Goal: Information Seeking & Learning: Learn about a topic

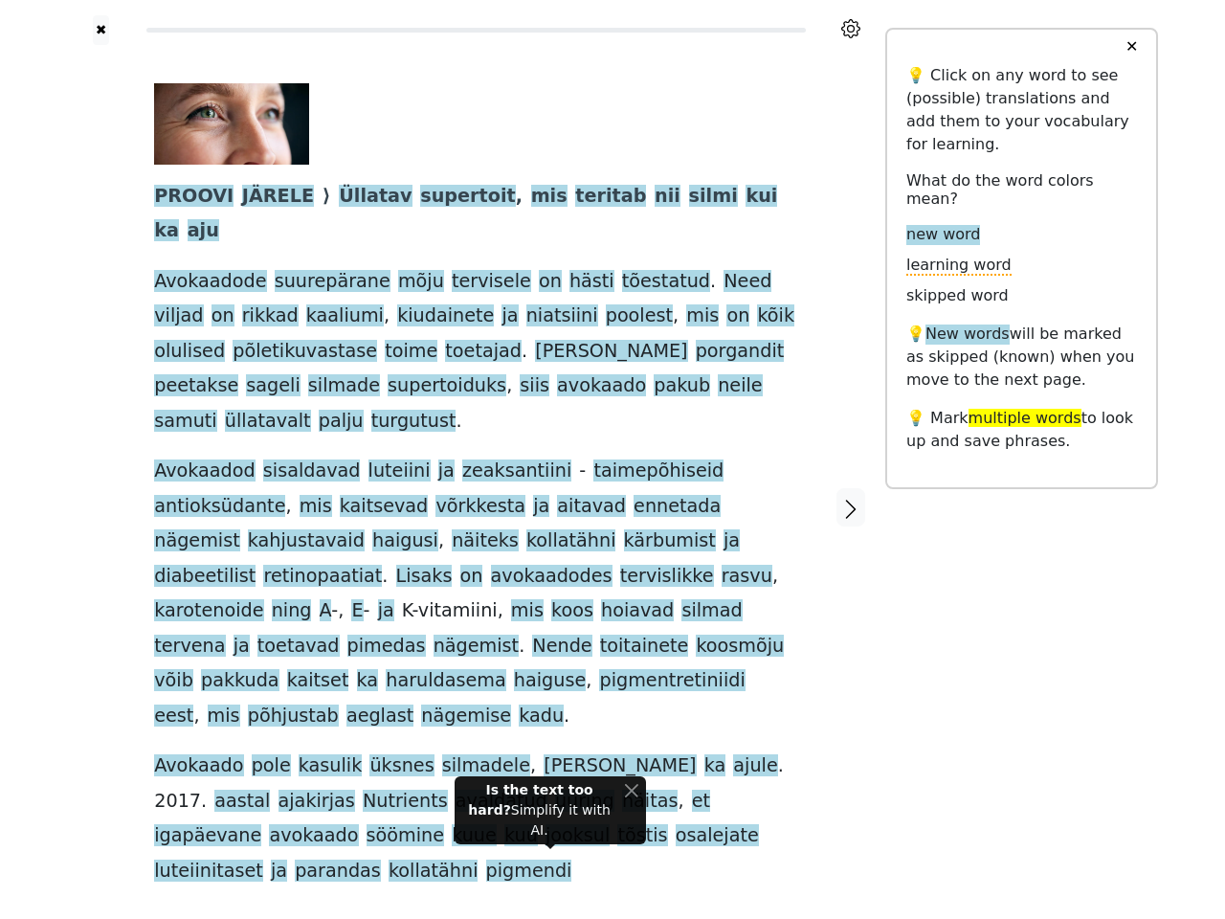
click at [388, 565] on span "." at bounding box center [385, 577] width 6 height 24
click at [851, 29] on icon at bounding box center [850, 28] width 19 height 19
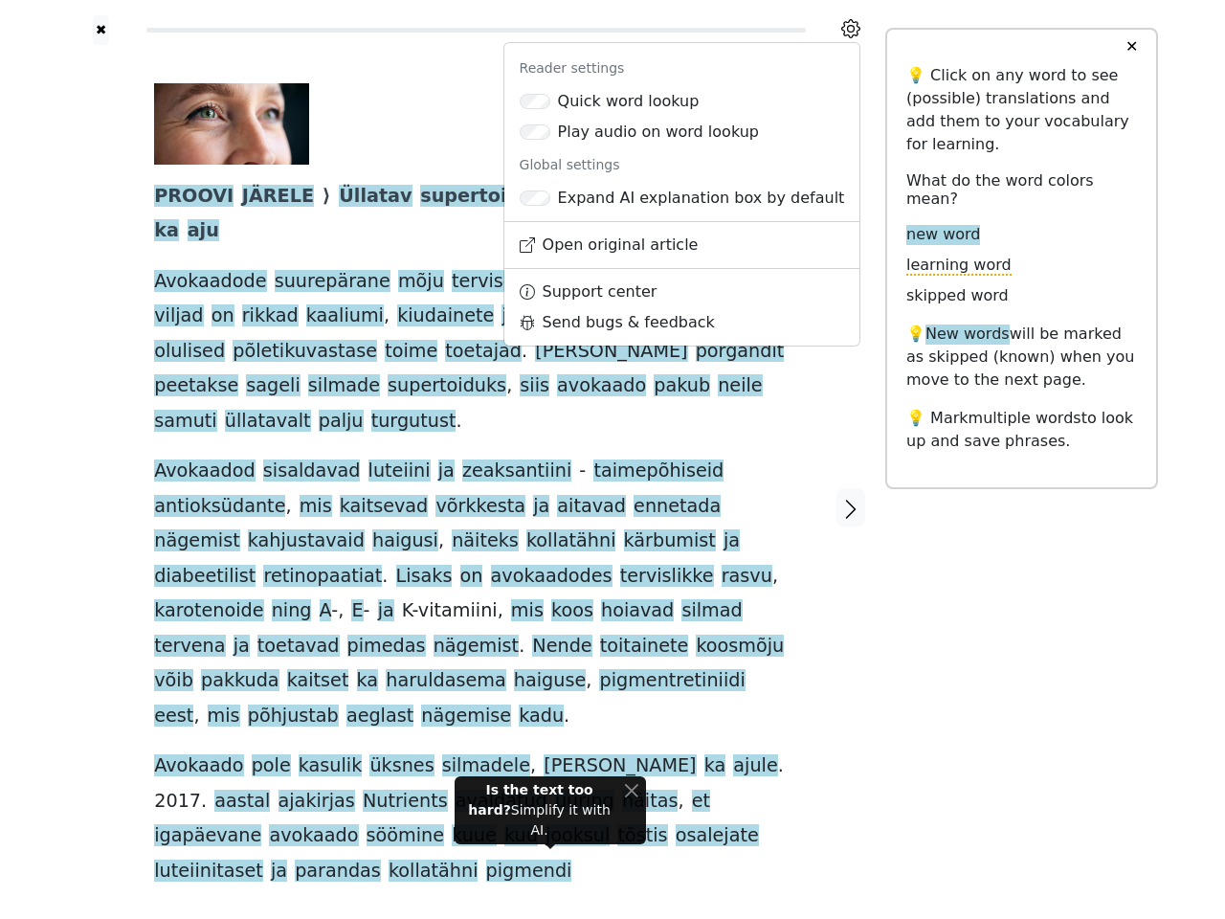
click at [100, 447] on div at bounding box center [101, 507] width 68 height 925
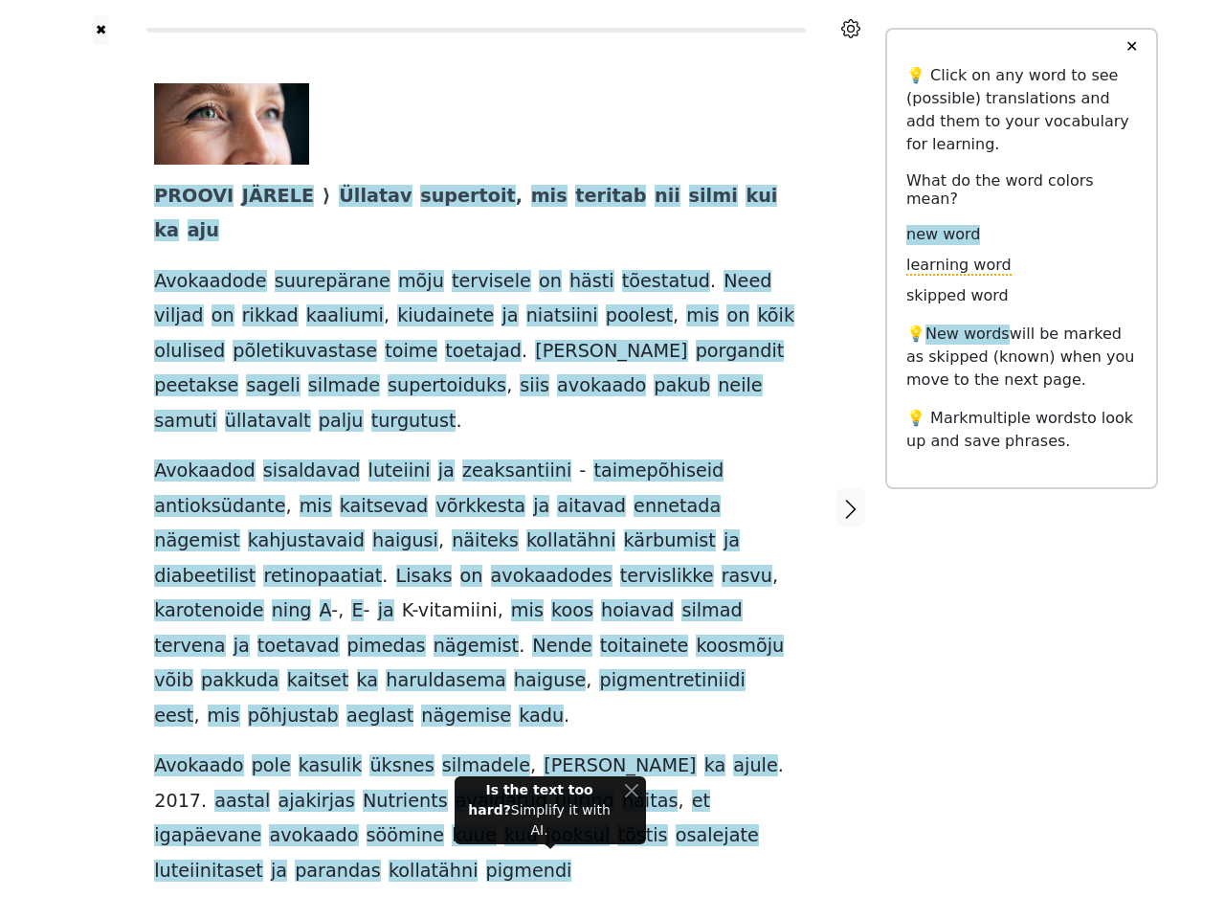
click at [634, 495] on span "ennetada" at bounding box center [677, 507] width 87 height 24
click at [189, 197] on span "PROOVI" at bounding box center [193, 197] width 79 height 24
click at [261, 197] on span "JÄRELE" at bounding box center [278, 197] width 72 height 24
click at [341, 197] on span "Üllatav" at bounding box center [375, 197] width 73 height 24
click at [420, 197] on span "supertoit" at bounding box center [467, 197] width 95 height 24
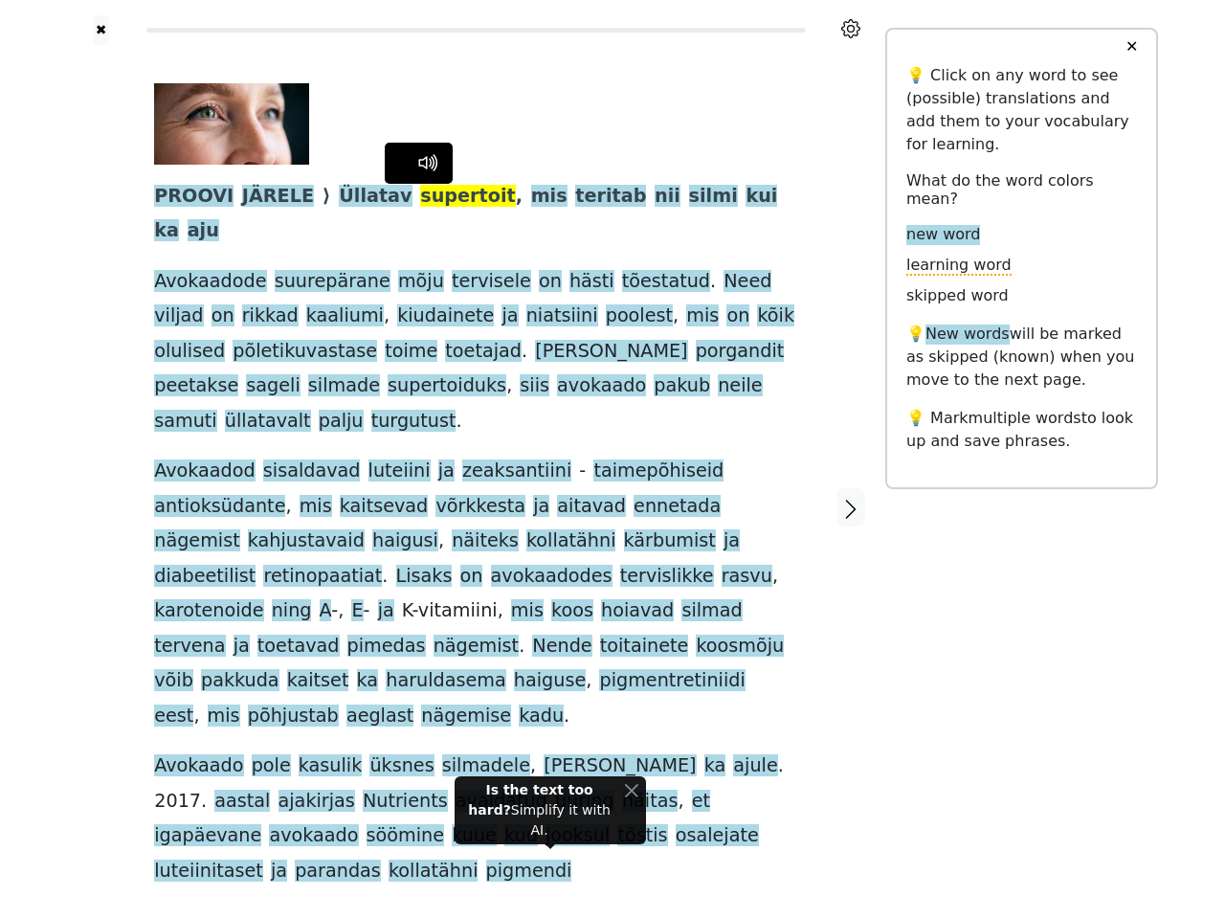
click at [531, 197] on span "mis" at bounding box center [549, 197] width 36 height 24
click at [575, 197] on span "teritab" at bounding box center [610, 197] width 71 height 24
